Goal: Task Accomplishment & Management: Use online tool/utility

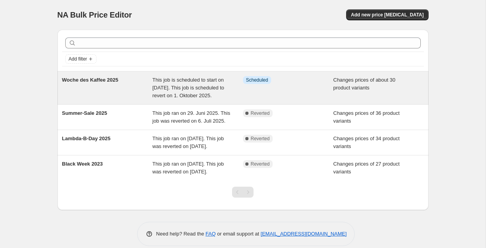
click at [254, 82] on span "Scheduled" at bounding box center [257, 80] width 22 height 6
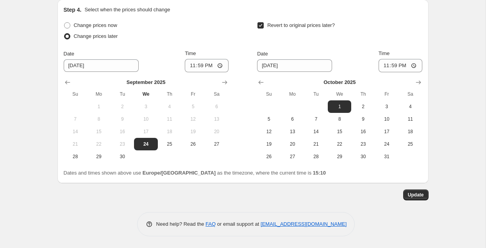
scroll to position [1578, 0]
click at [220, 141] on span "27" at bounding box center [216, 144] width 17 height 6
type input "[DATE]"
click at [278, 124] on button "5" at bounding box center [268, 119] width 23 height 13
type input "[DATE]"
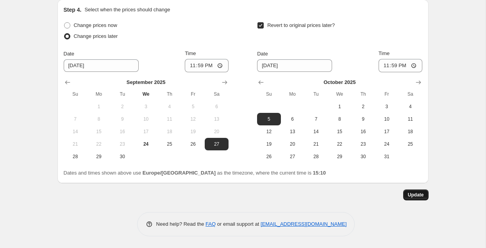
click at [417, 196] on span "Update" at bounding box center [416, 195] width 16 height 6
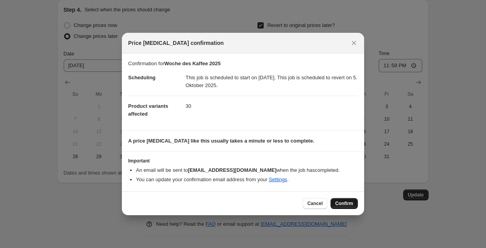
click at [340, 206] on span "Confirm" at bounding box center [344, 204] width 18 height 6
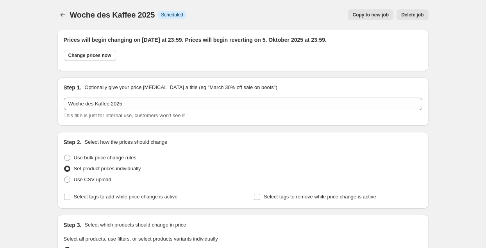
scroll to position [1578, 0]
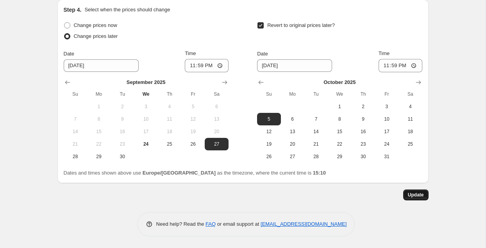
click at [412, 198] on button "Update" at bounding box center [415, 195] width 25 height 11
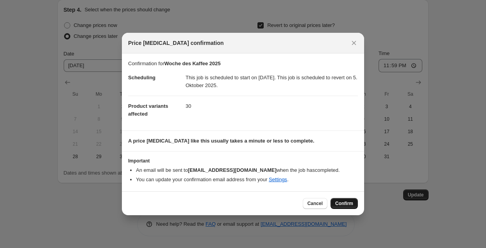
click at [340, 201] on span "Confirm" at bounding box center [344, 204] width 18 height 6
